Goal: Navigation & Orientation: Find specific page/section

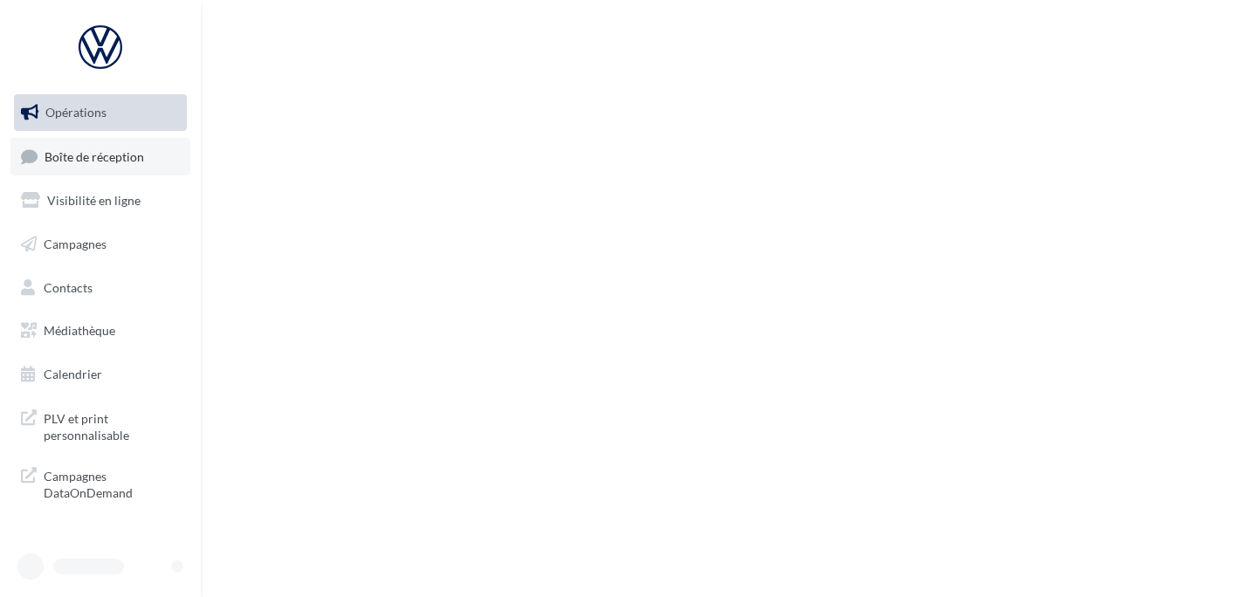
click at [45, 154] on span "Boîte de réception" at bounding box center [95, 155] width 100 height 15
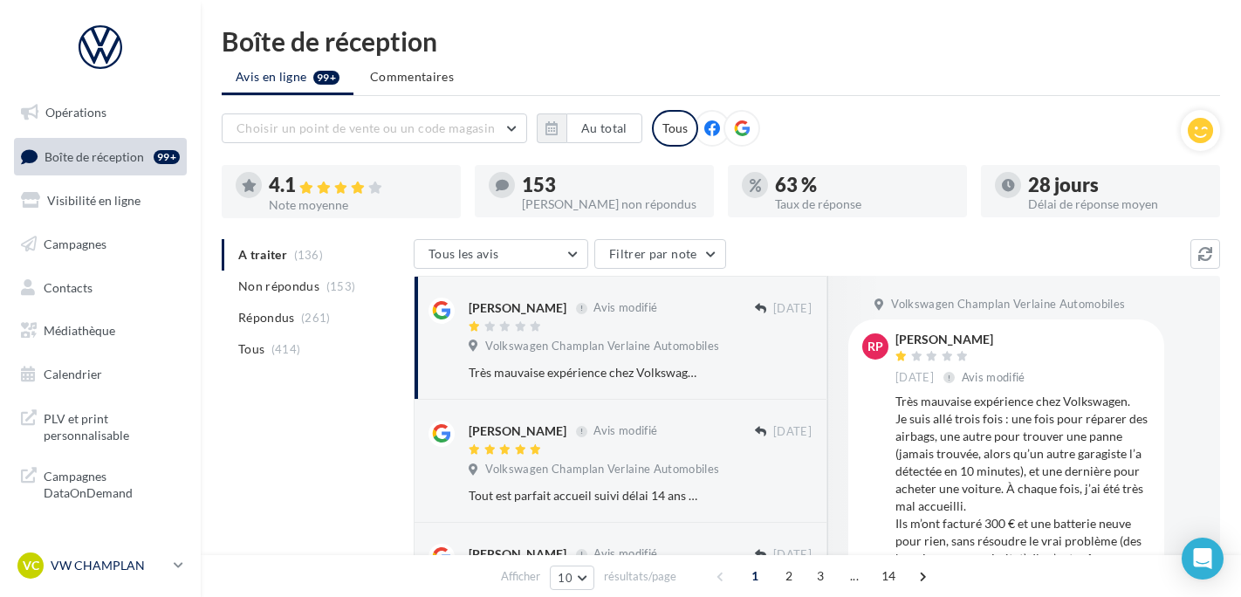
click at [133, 560] on p "VW CHAMPLAN" at bounding box center [109, 565] width 116 height 17
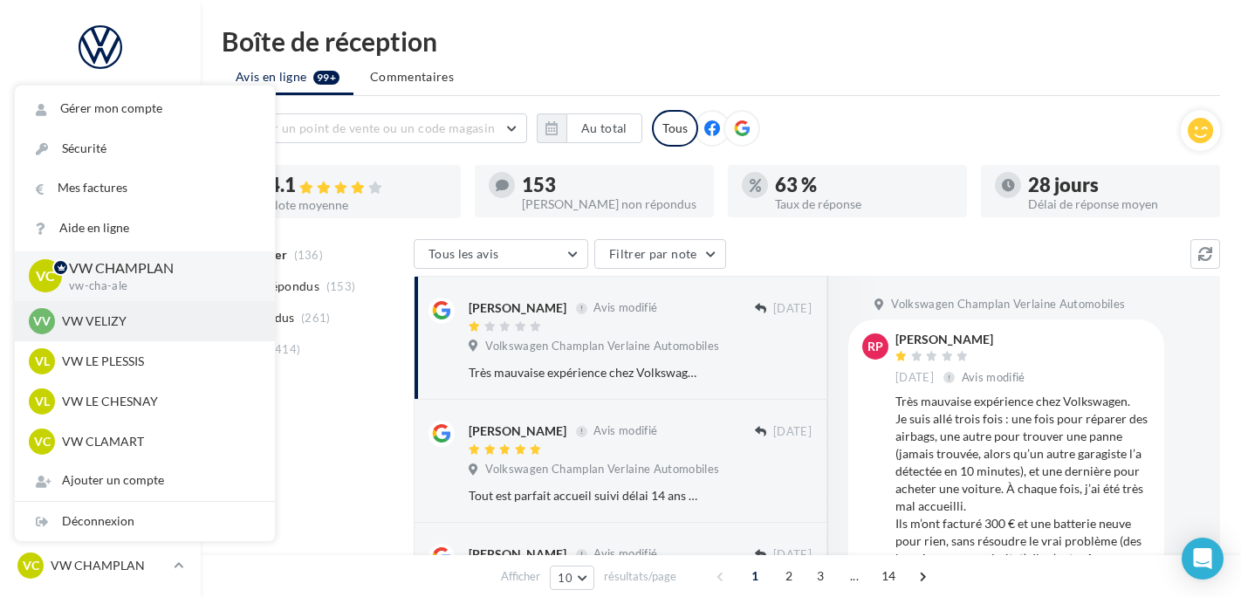
click at [130, 301] on div "VV VW VELIZY vw-vel-ale" at bounding box center [145, 321] width 260 height 40
click at [130, 312] on p "VW VELIZY" at bounding box center [158, 320] width 192 height 17
